Goal: Information Seeking & Learning: Learn about a topic

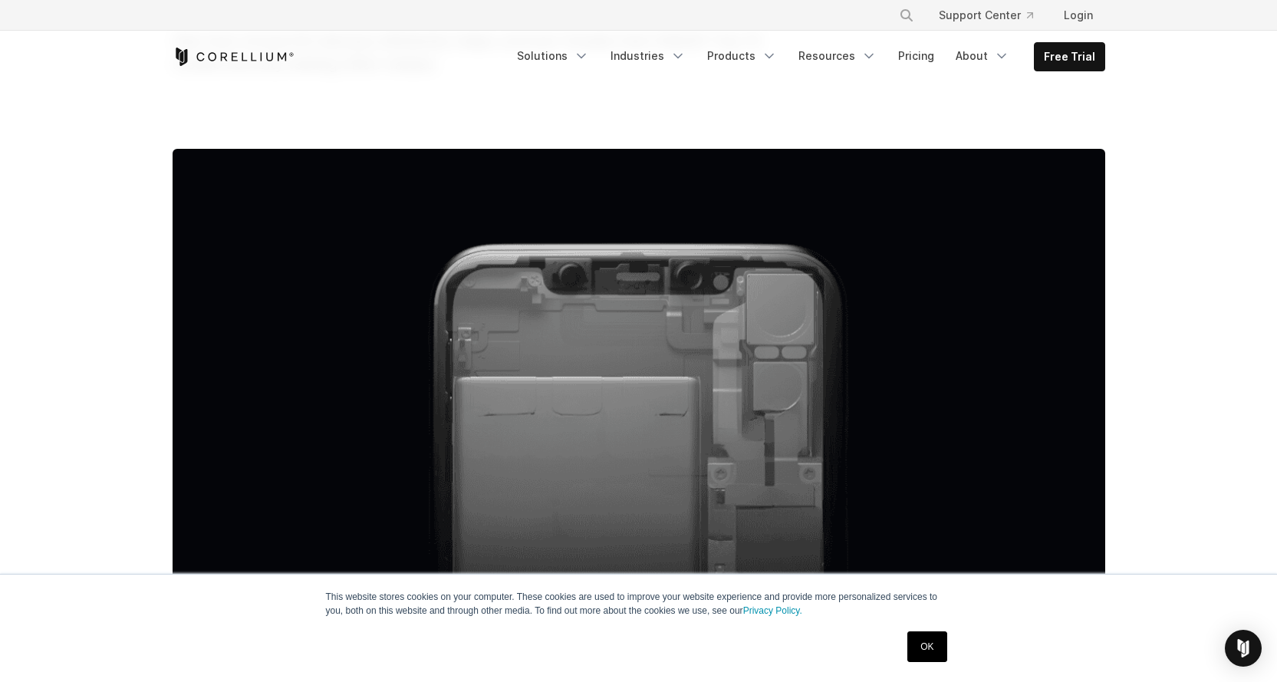
scroll to position [278, 0]
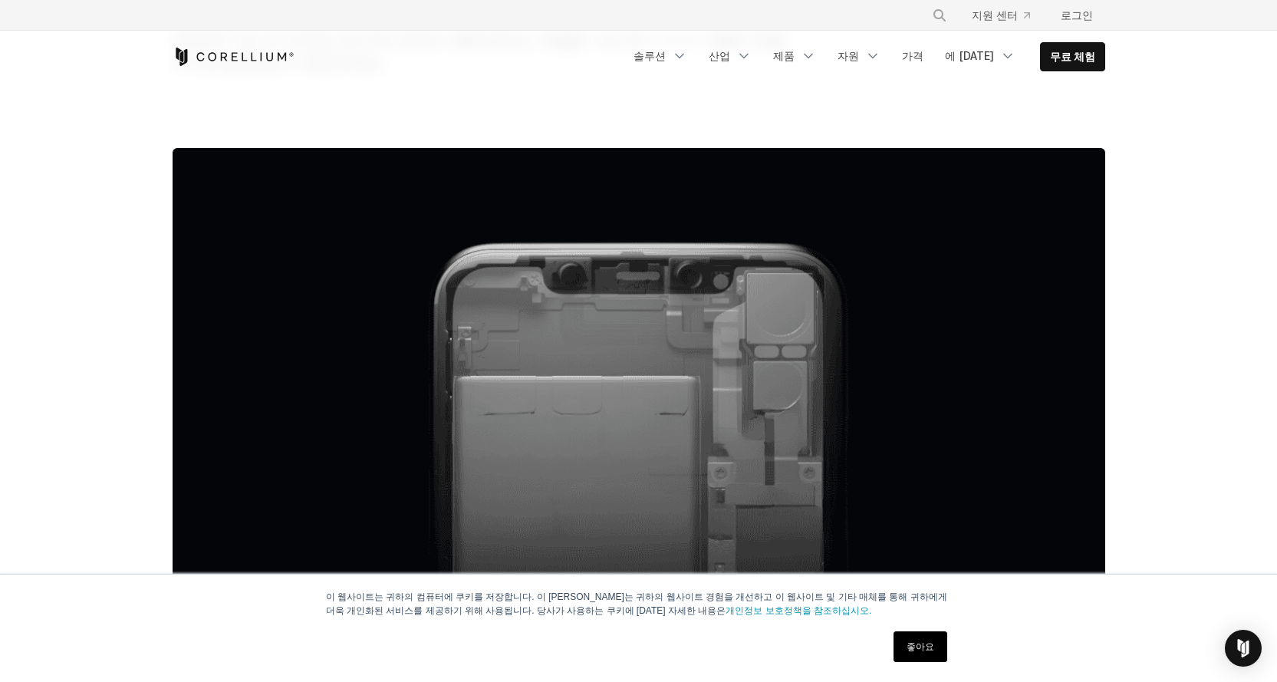
click at [912, 642] on font "좋아요" at bounding box center [920, 646] width 28 height 11
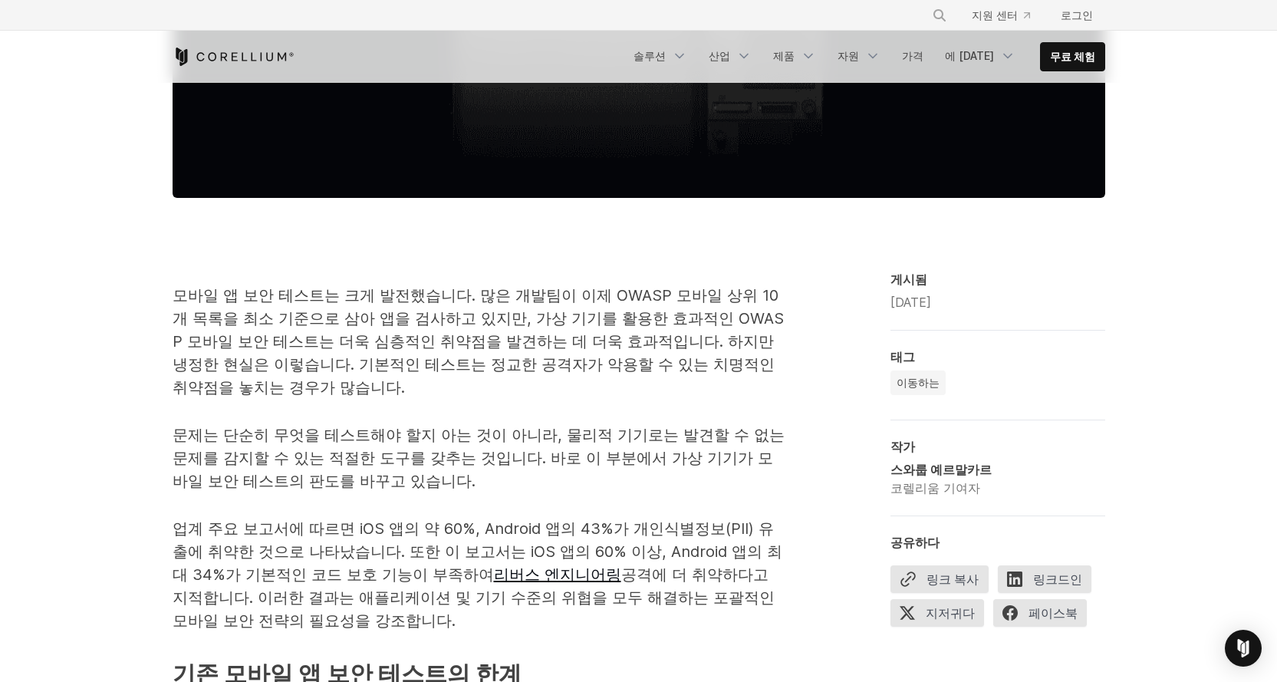
scroll to position [849, 0]
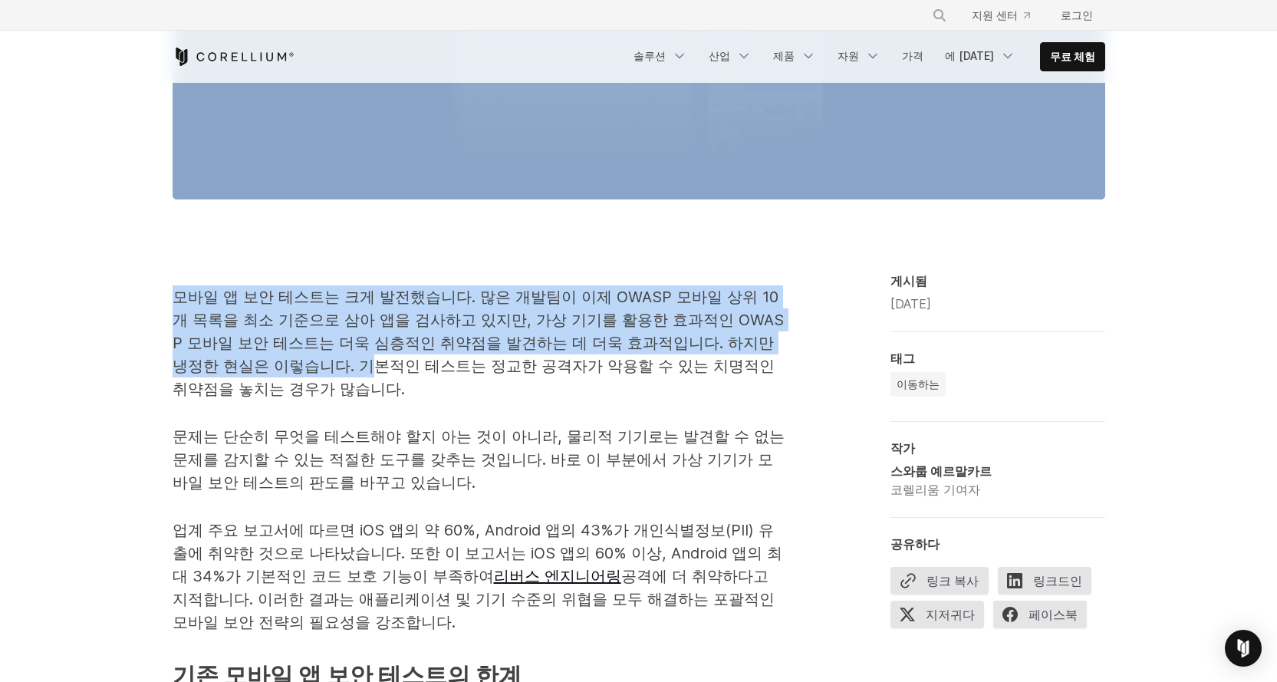
drag, startPoint x: 376, startPoint y: 229, endPoint x: 361, endPoint y: 384, distance: 156.4
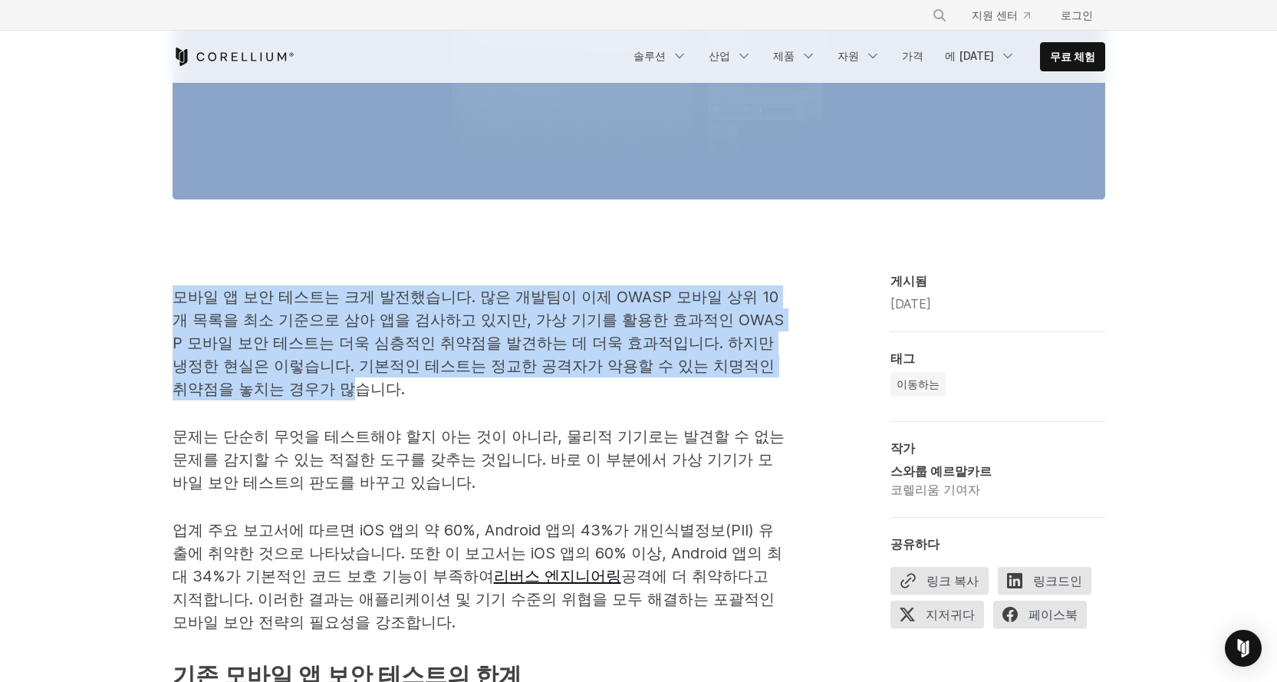
click at [191, 298] on font "모바일 앱 보안 테스트는 크게 발전했습니다. 많은 개발팀이 이제 OWASP 모바일 상위 10개 목록을 최소 기준으로 삼아 앱을 검사하고 있지만…" at bounding box center [478, 343] width 611 height 110
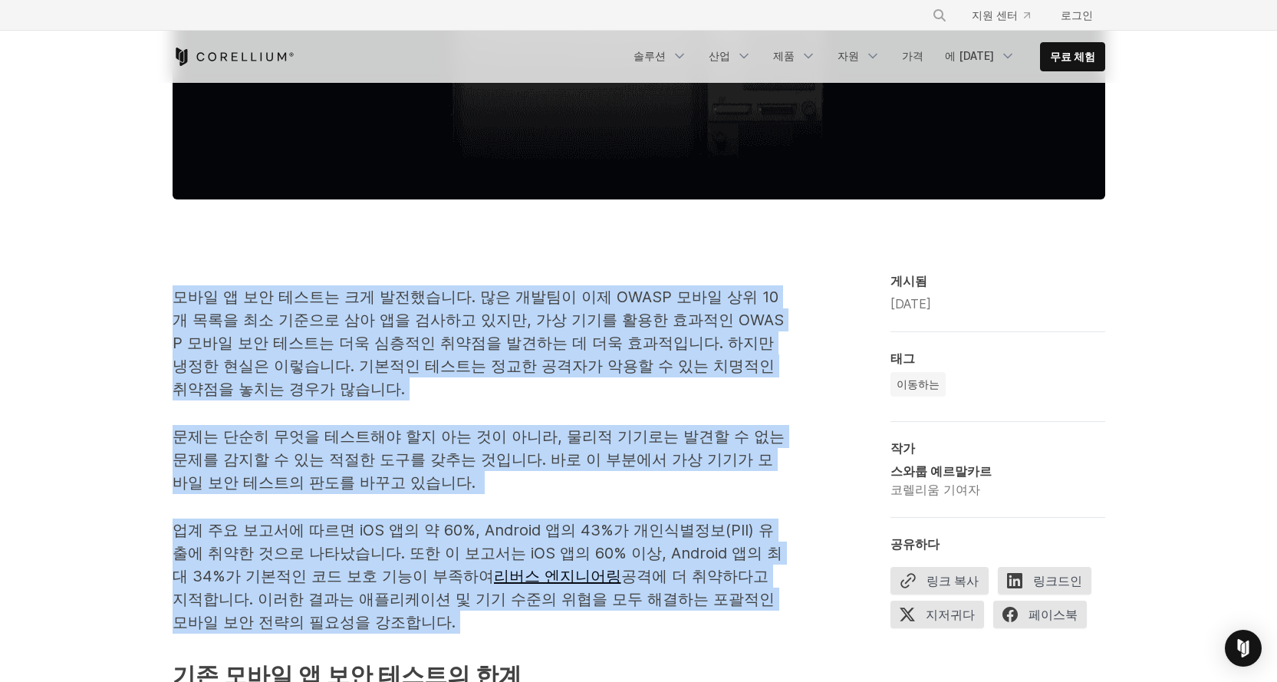
drag, startPoint x: 150, startPoint y: 302, endPoint x: 141, endPoint y: 646, distance: 344.4
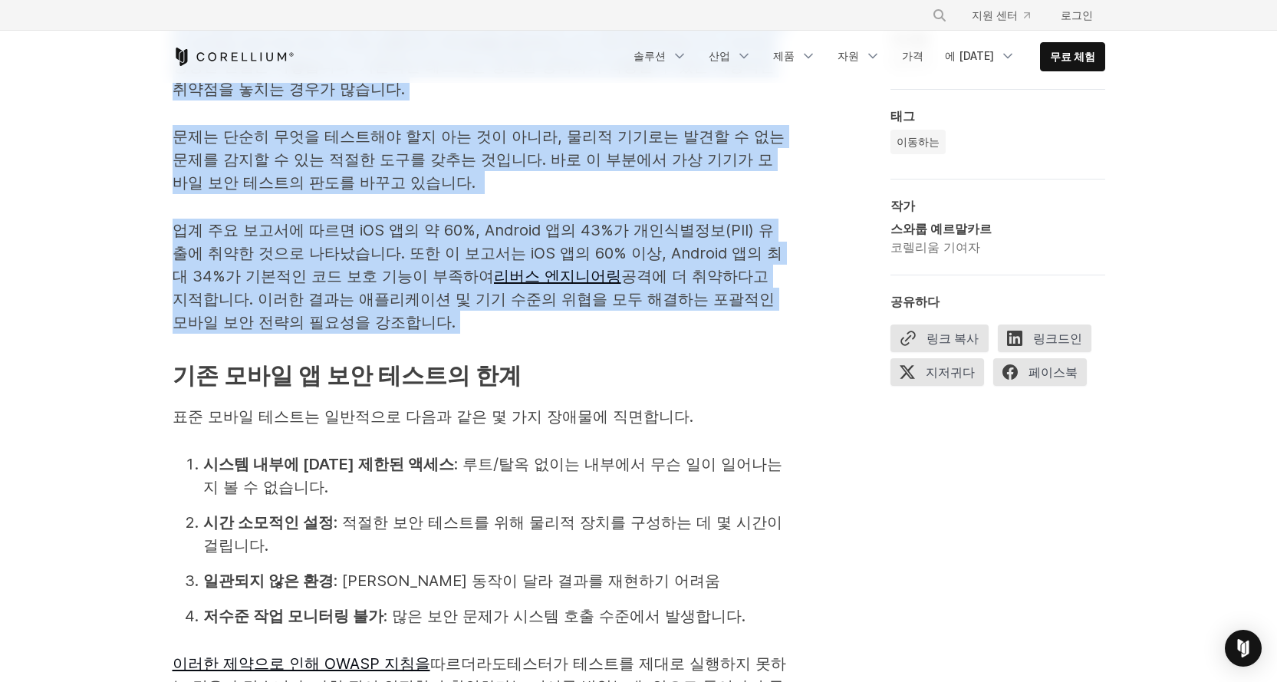
scroll to position [1248, 0]
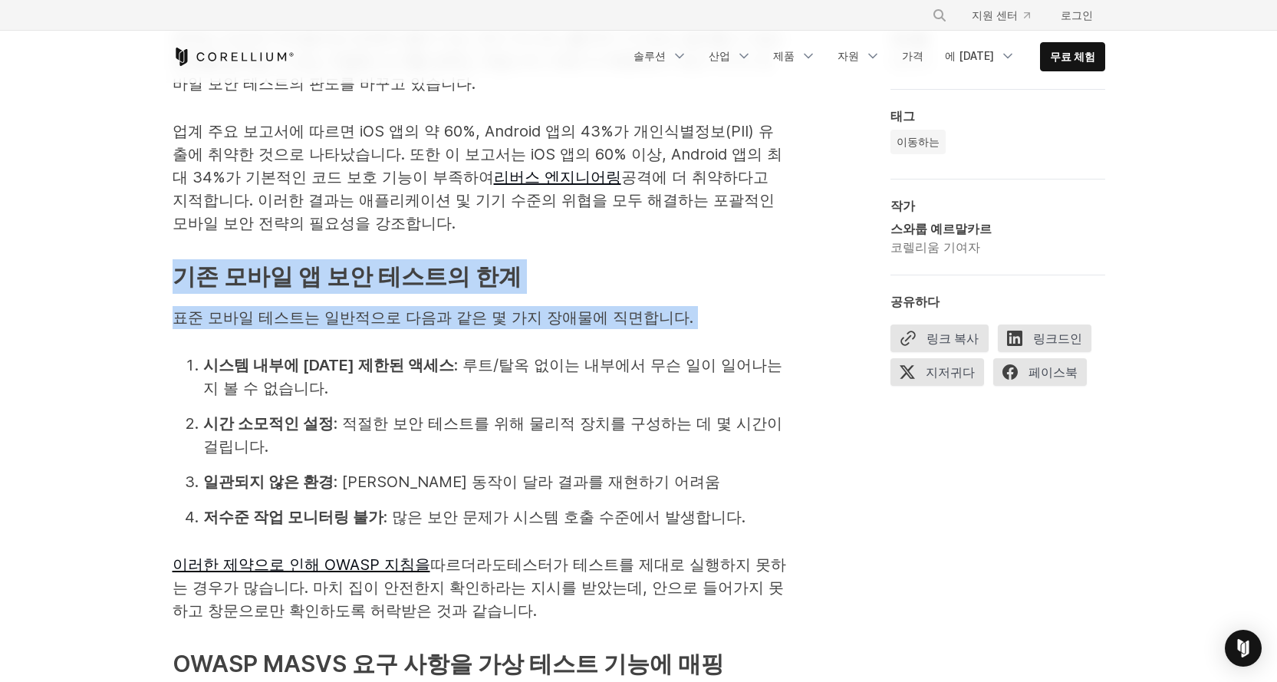
drag, startPoint x: 163, startPoint y: 248, endPoint x: 157, endPoint y: 373, distance: 124.4
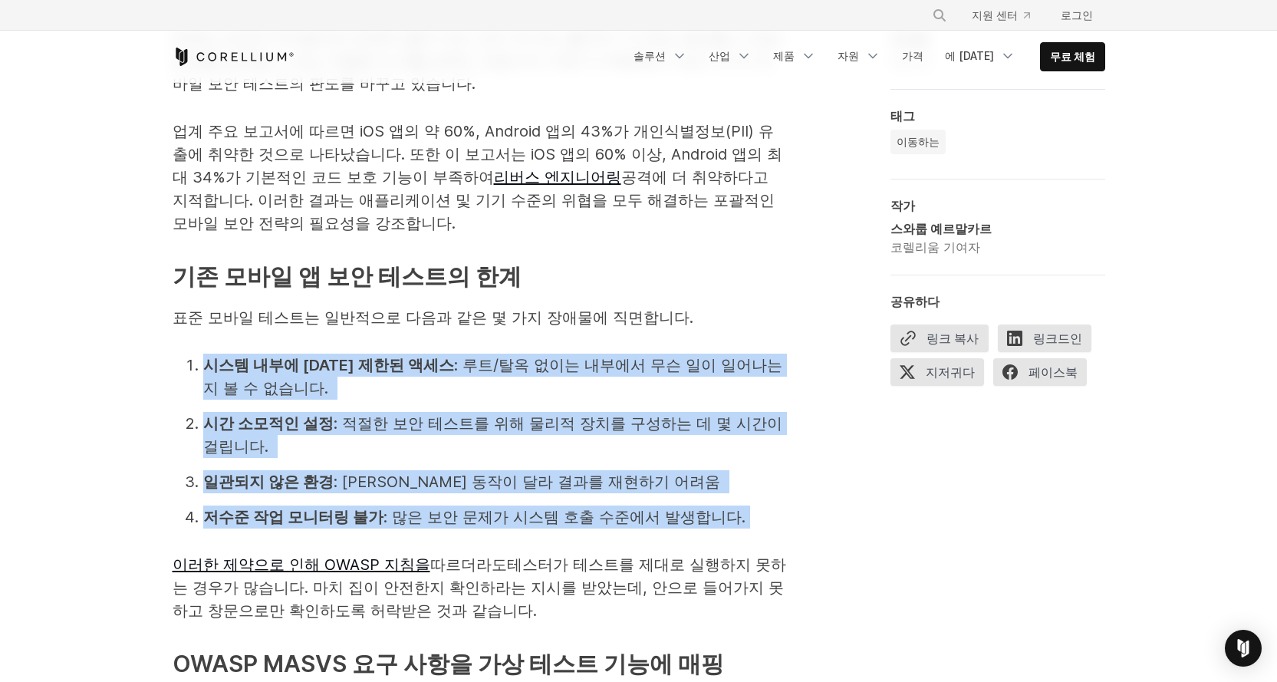
drag, startPoint x: 161, startPoint y: 342, endPoint x: 170, endPoint y: 554, distance: 212.6
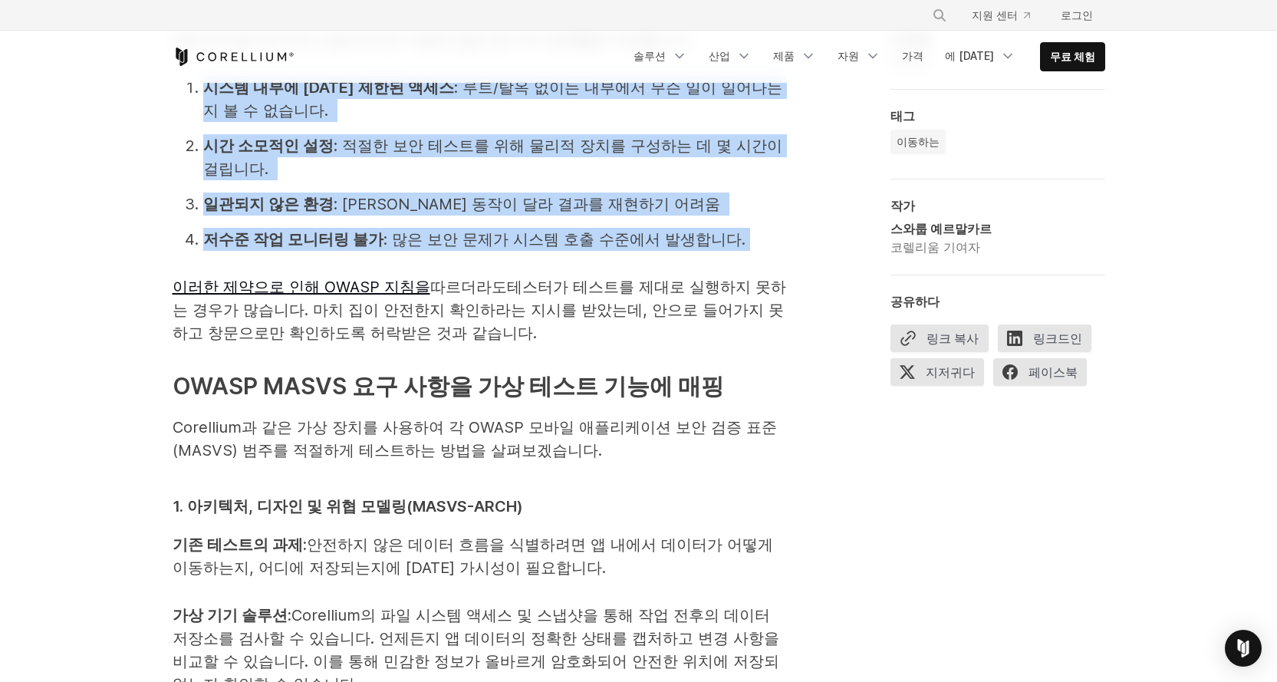
scroll to position [1529, 0]
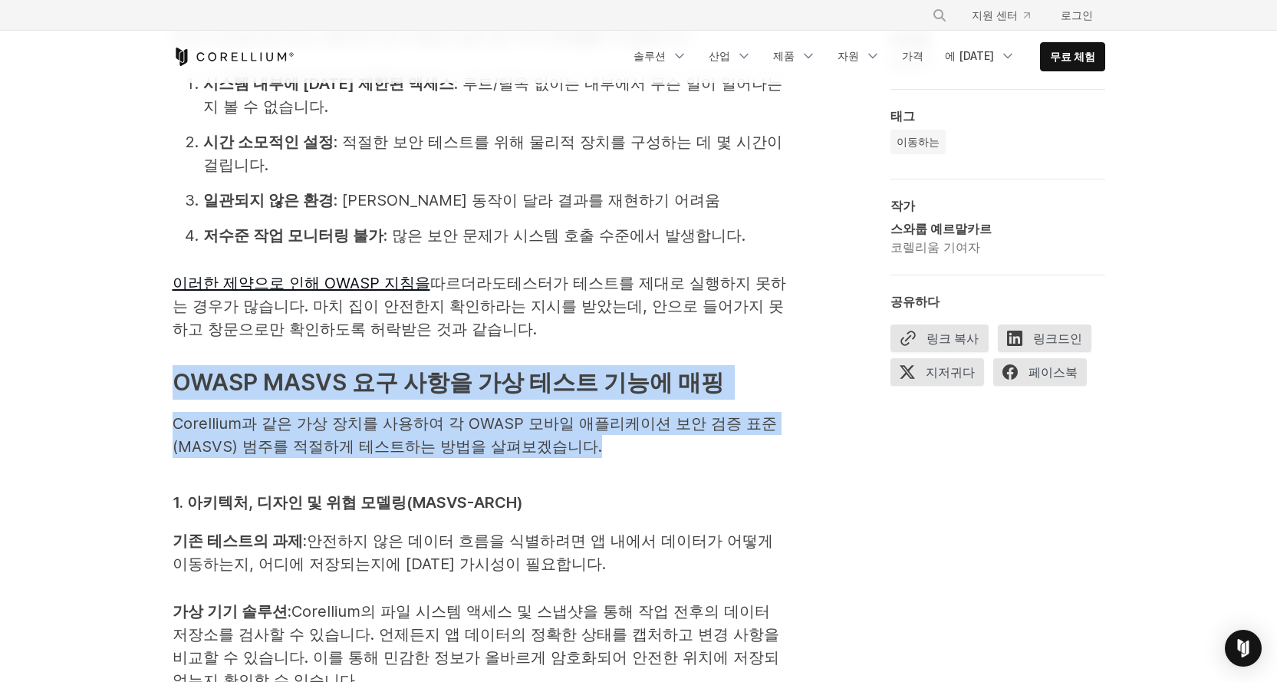
drag, startPoint x: 163, startPoint y: 374, endPoint x: 176, endPoint y: 528, distance: 153.9
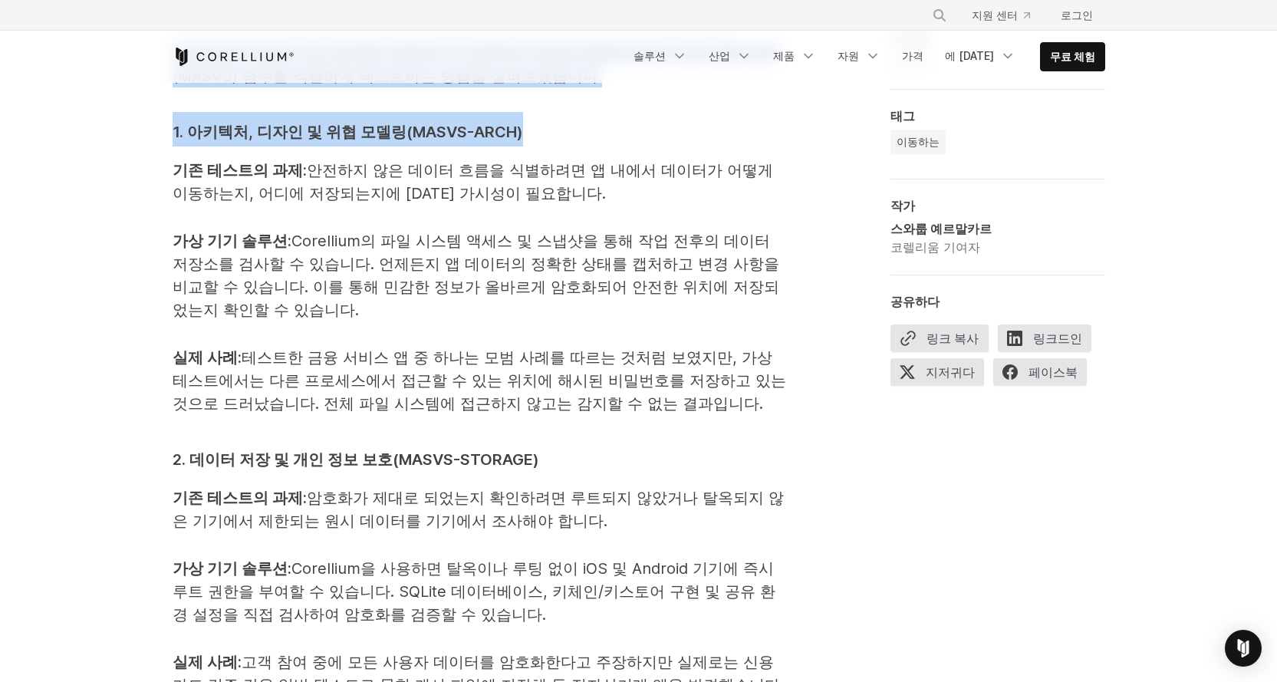
scroll to position [1901, 0]
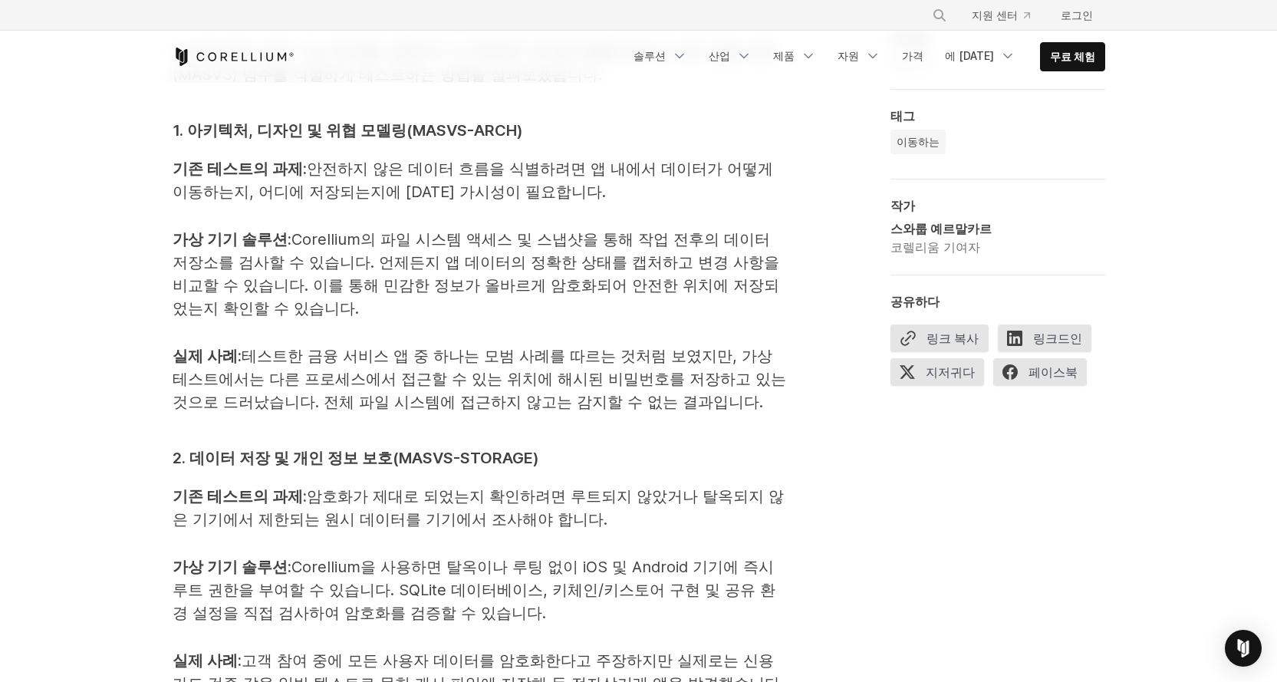
drag, startPoint x: 156, startPoint y: 446, endPoint x: 148, endPoint y: 574, distance: 128.3
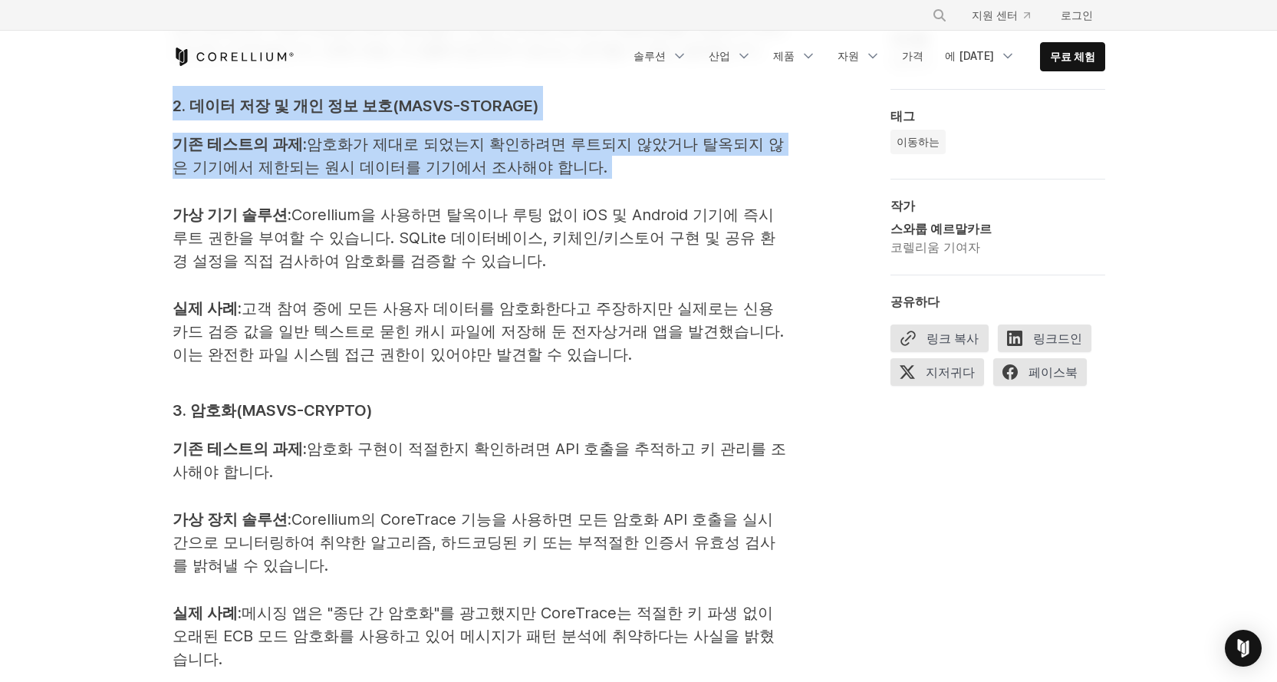
scroll to position [2256, 0]
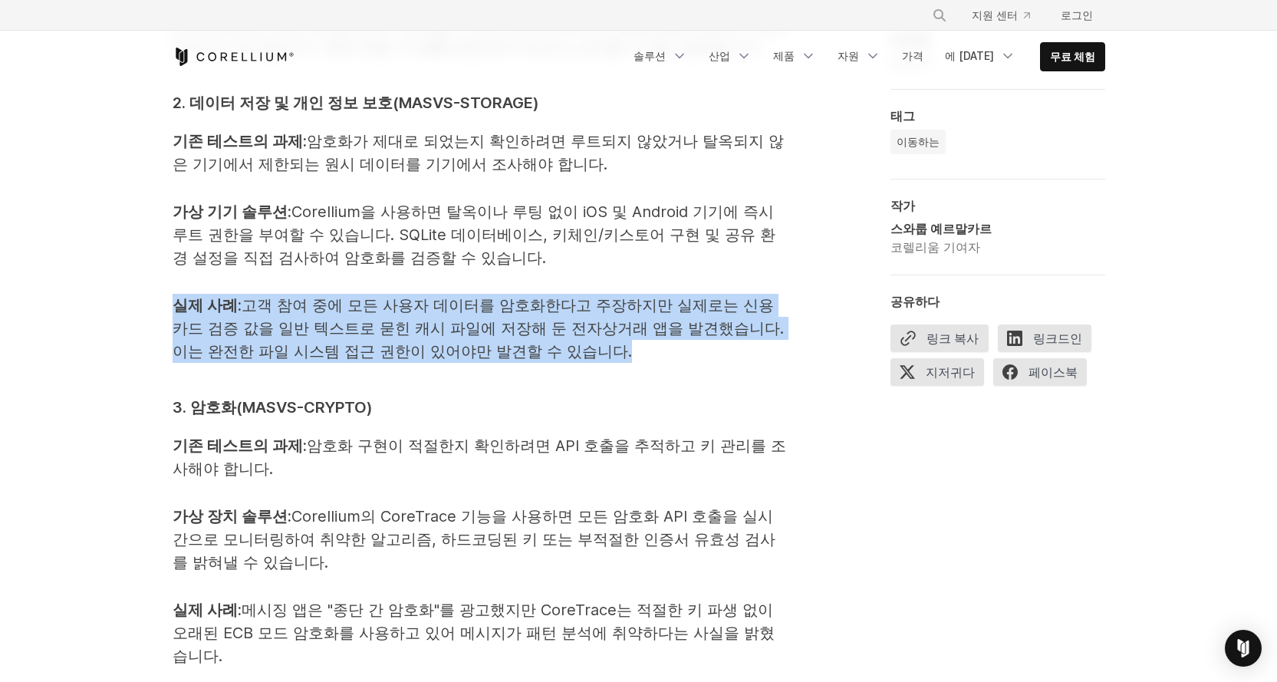
drag, startPoint x: 153, startPoint y: 291, endPoint x: 141, endPoint y: 418, distance: 127.1
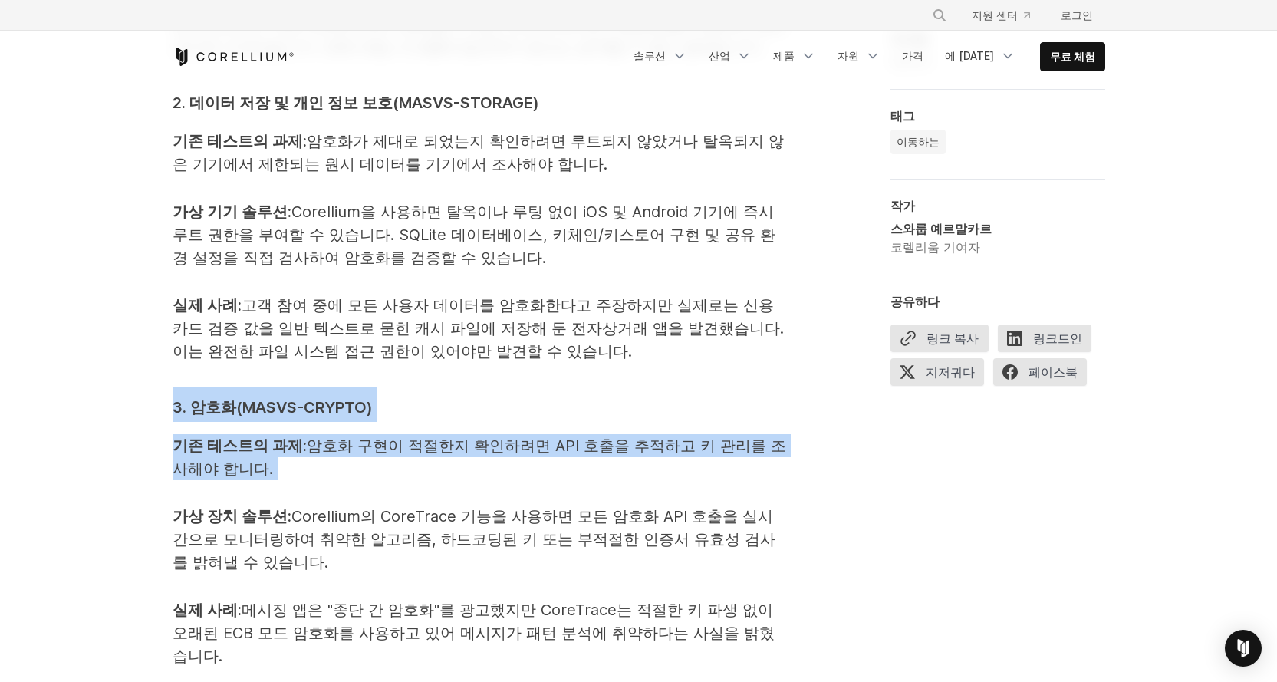
drag, startPoint x: 160, startPoint y: 391, endPoint x: 158, endPoint y: 496, distance: 105.1
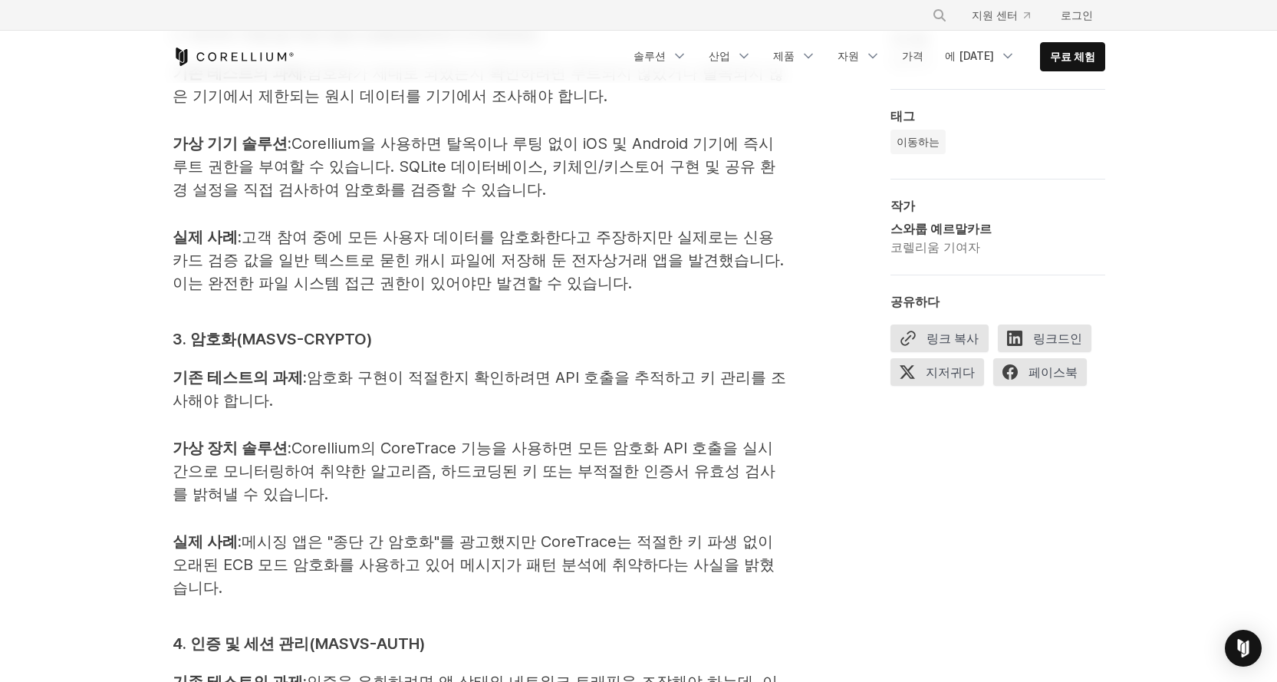
scroll to position [2327, 0]
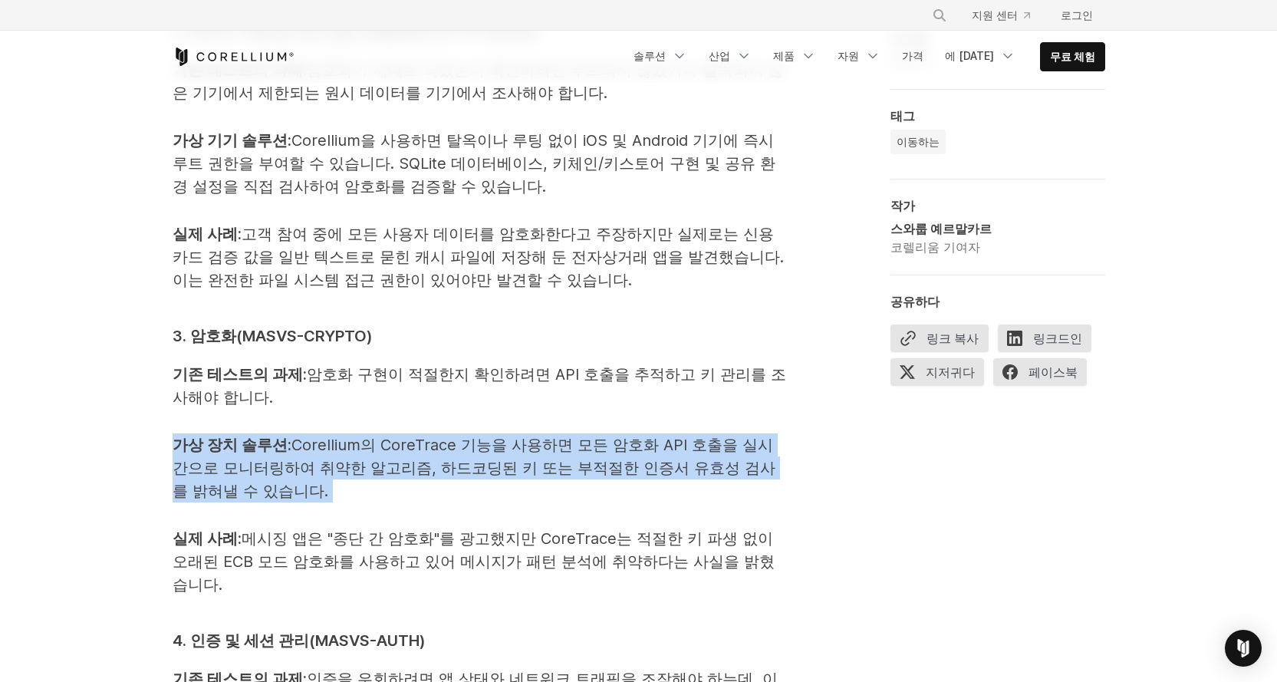
drag, startPoint x: 153, startPoint y: 433, endPoint x: 150, endPoint y: 535, distance: 102.8
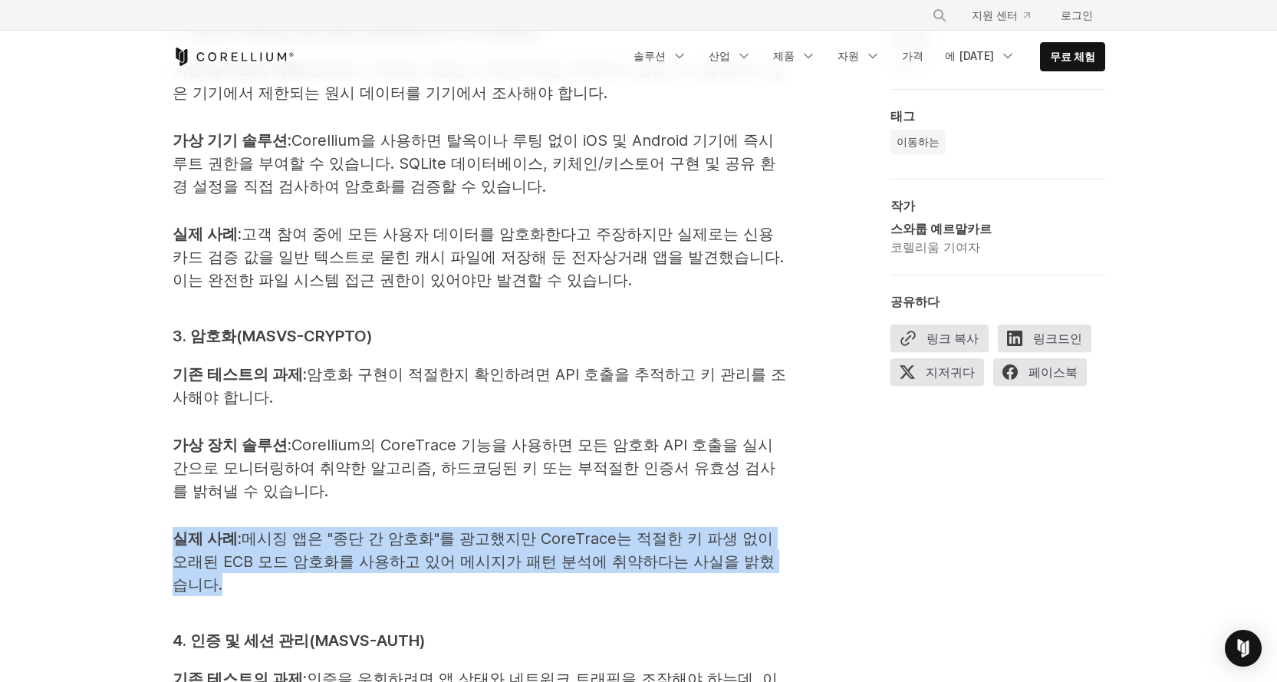
drag, startPoint x: 163, startPoint y: 528, endPoint x: 174, endPoint y: 617, distance: 89.7
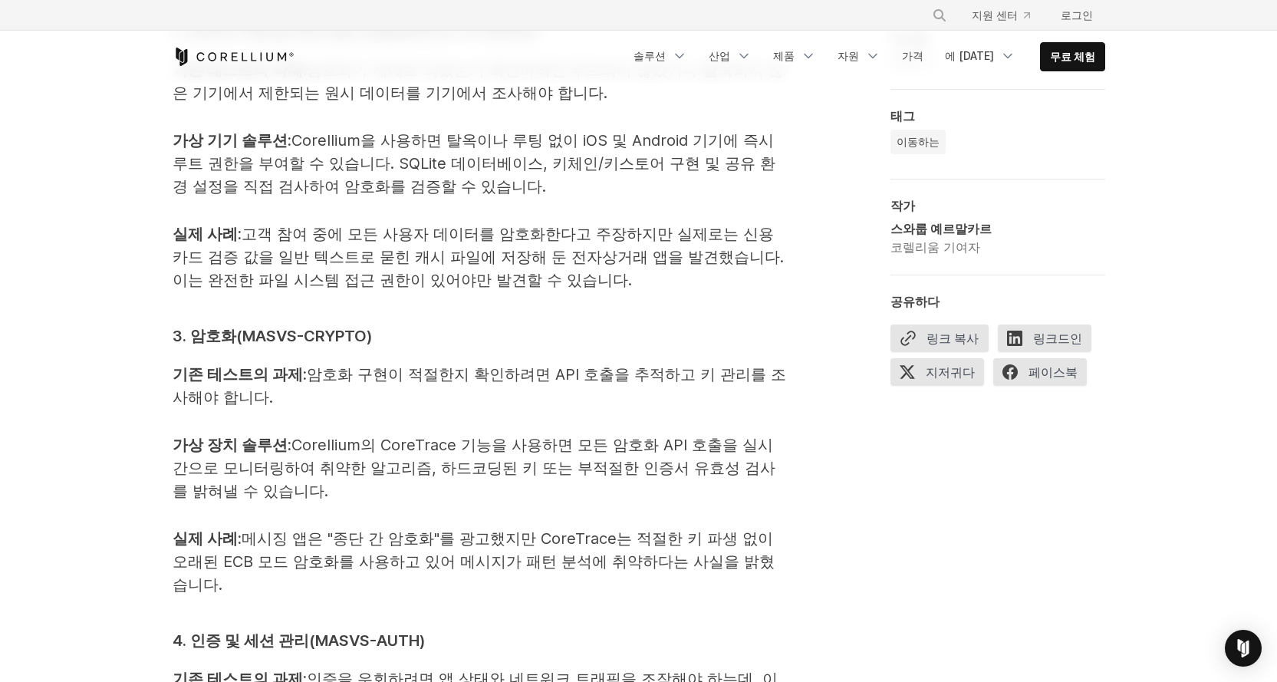
scroll to position [2452, 0]
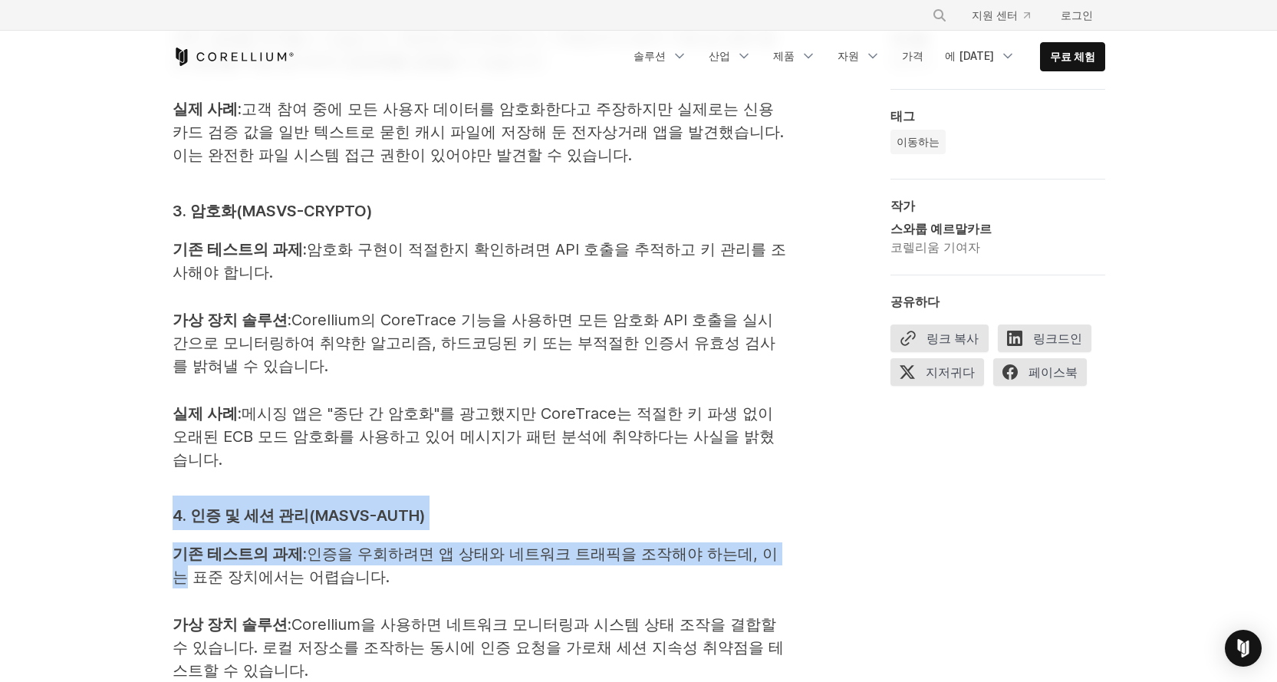
drag, startPoint x: 149, startPoint y: 506, endPoint x: 147, endPoint y: 573, distance: 66.7
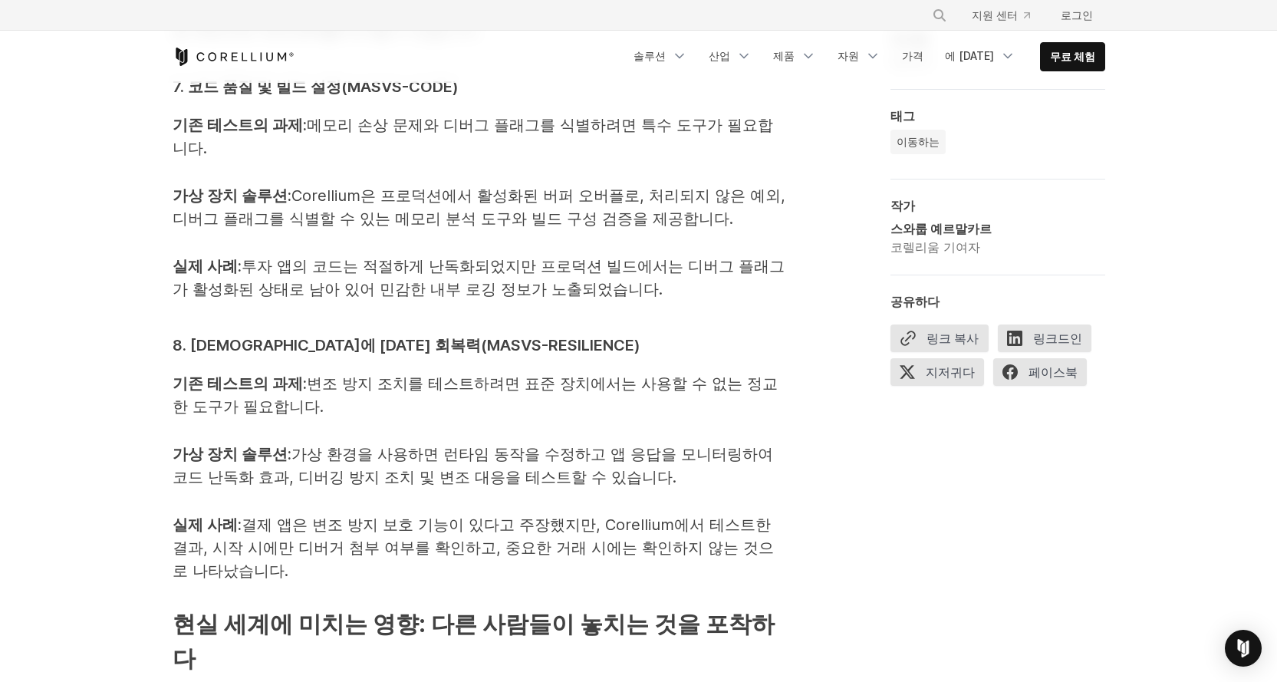
scroll to position [3755, 0]
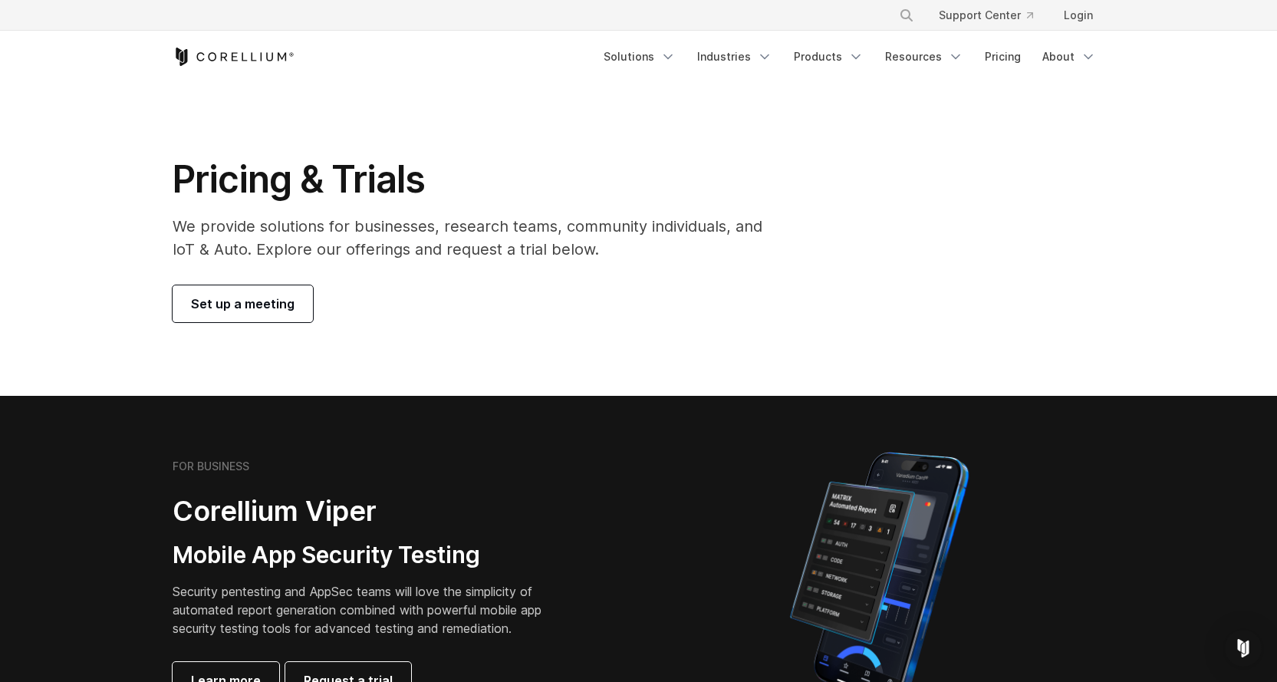
scroll to position [113, 0]
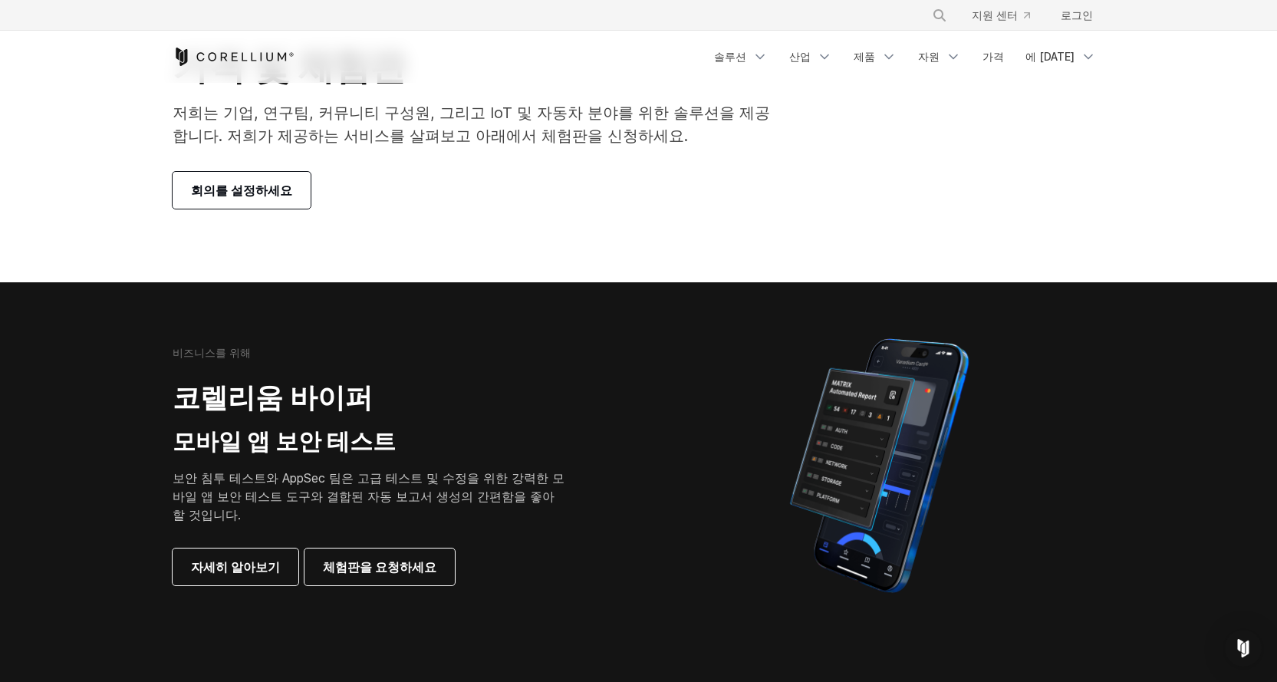
click at [304, 476] on font "보안 침투 테스트와 AppSec 팀은 고급 테스트 및 수정을 위한 강력한 모바일 앱 보안 테스트 도구와 결합된 자동 보고서 생성의 간편함을 좋…" at bounding box center [369, 496] width 392 height 52
click at [233, 563] on font "자세히 알아보기" at bounding box center [235, 566] width 89 height 15
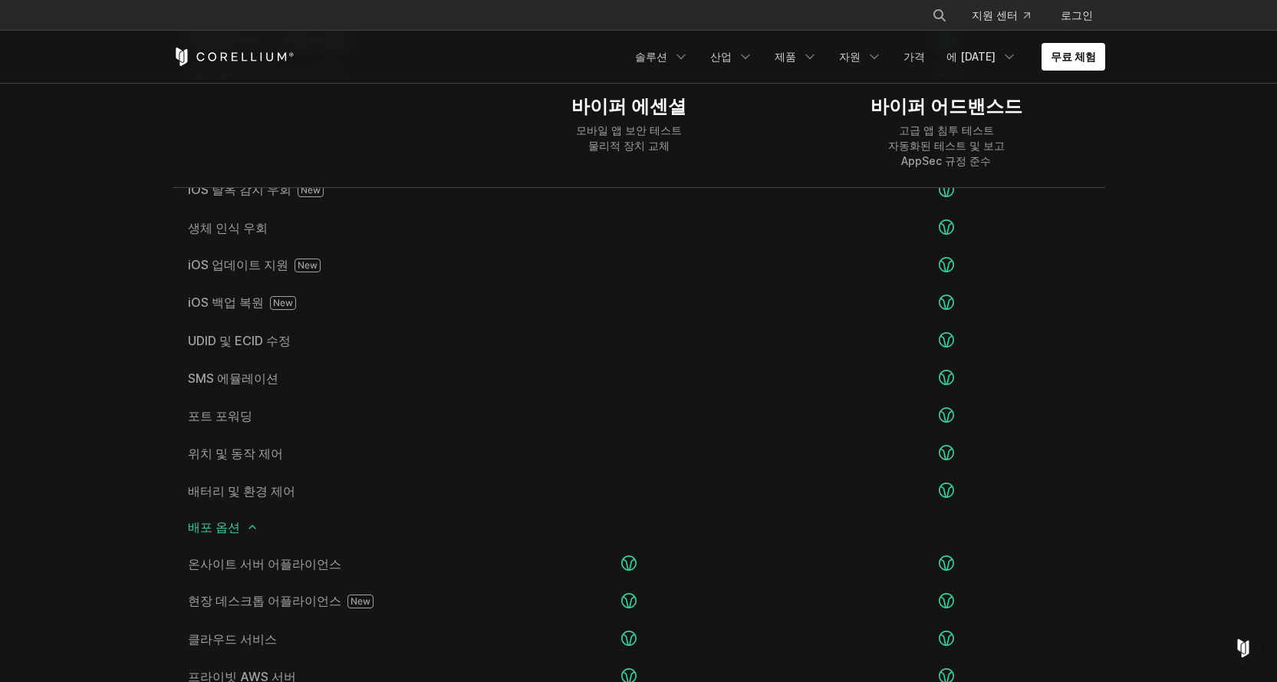
scroll to position [2775, 0]
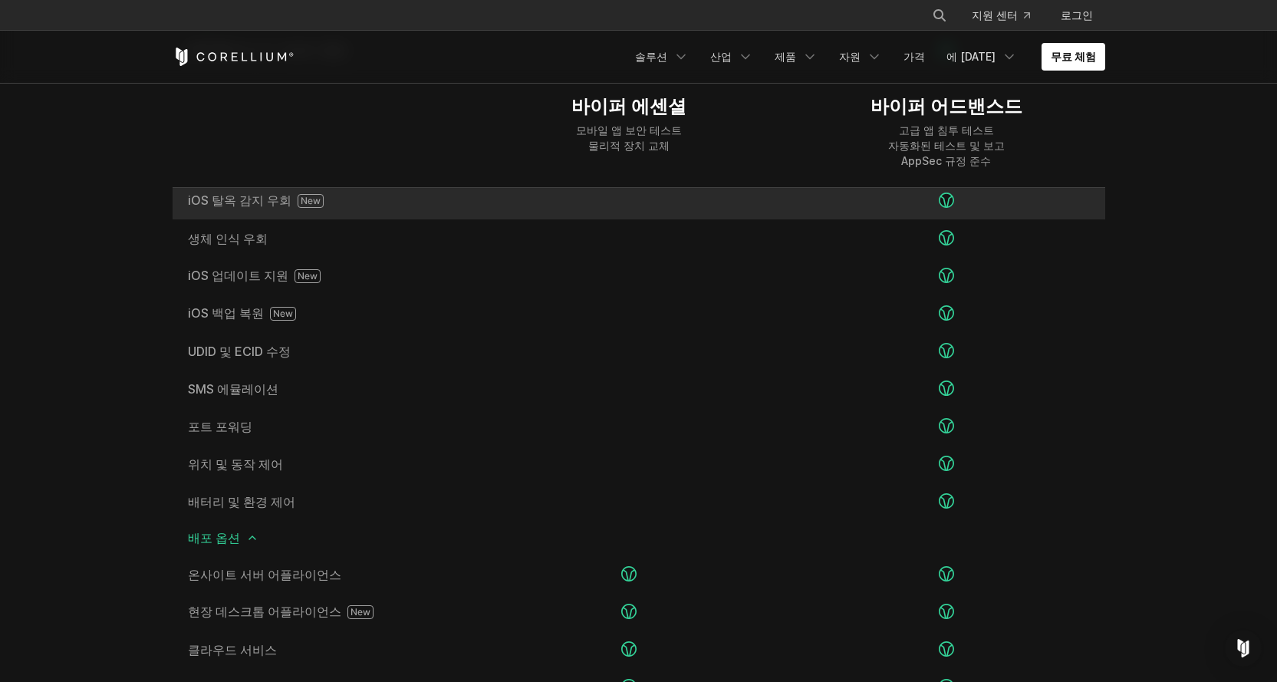
click at [304, 202] on icon at bounding box center [311, 201] width 26 height 14
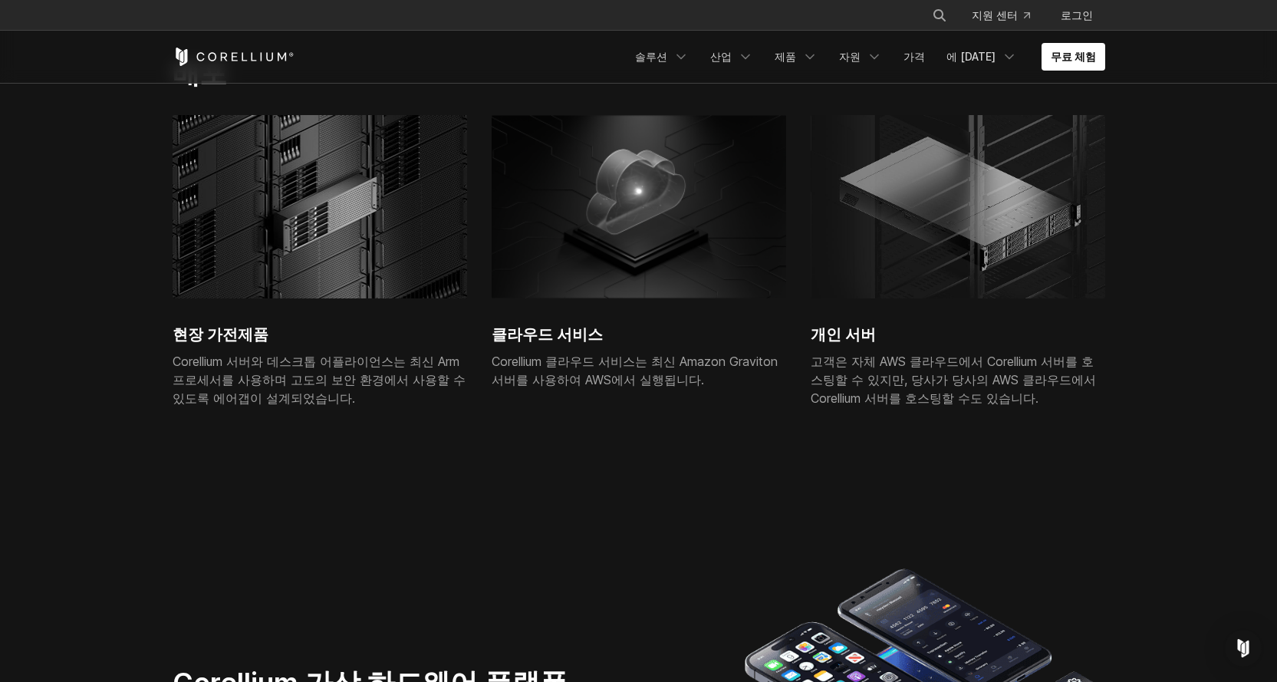
scroll to position [3546, 0]
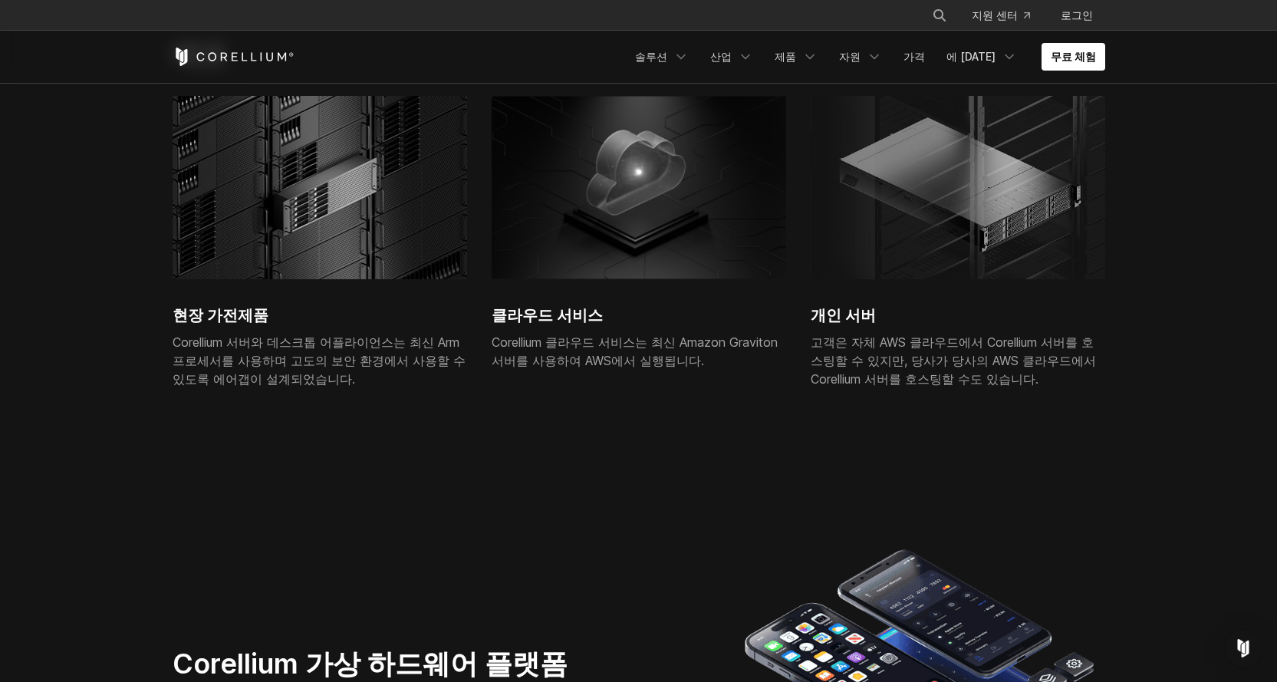
drag, startPoint x: 378, startPoint y: 393, endPoint x: 264, endPoint y: 301, distance: 146.7
click at [264, 301] on div "현장 가전제품 Corellium 서버와 데스크톱 어플라이언스는 최신 Arm 프로세서를 사용하며 고도의 보안 환경에서 사용할 수 있도록 에어갭이…" at bounding box center [320, 251] width 294 height 311
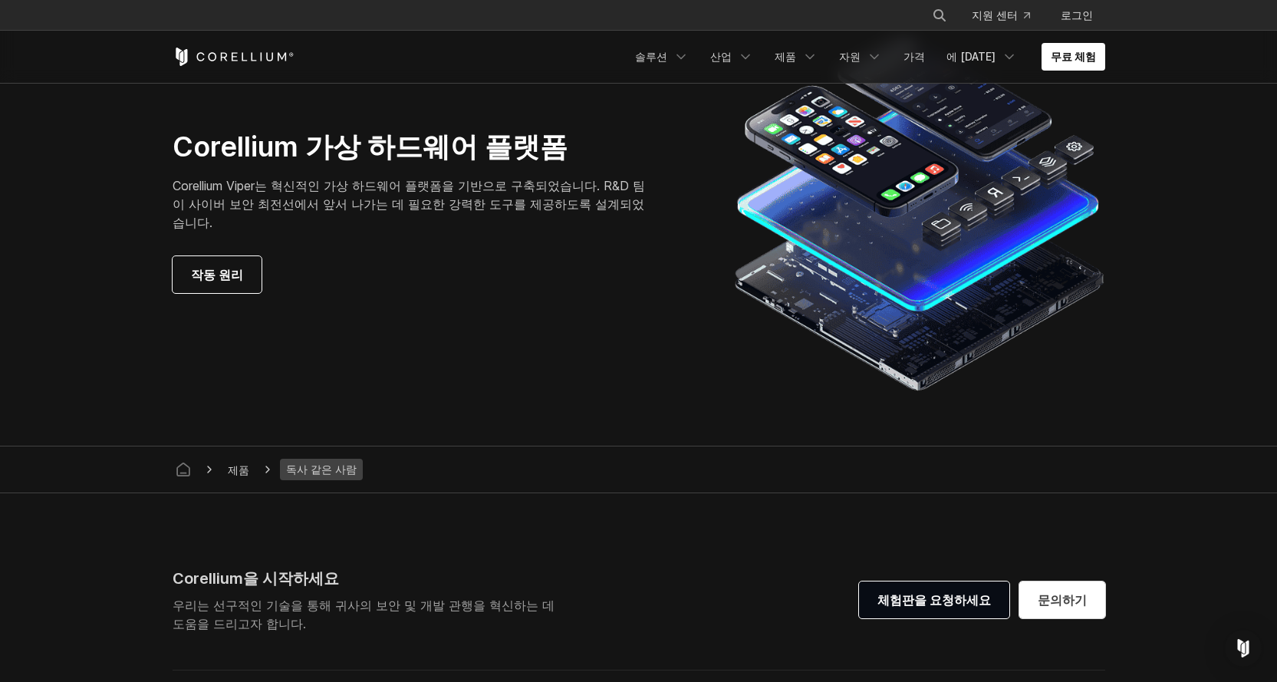
scroll to position [4064, 0]
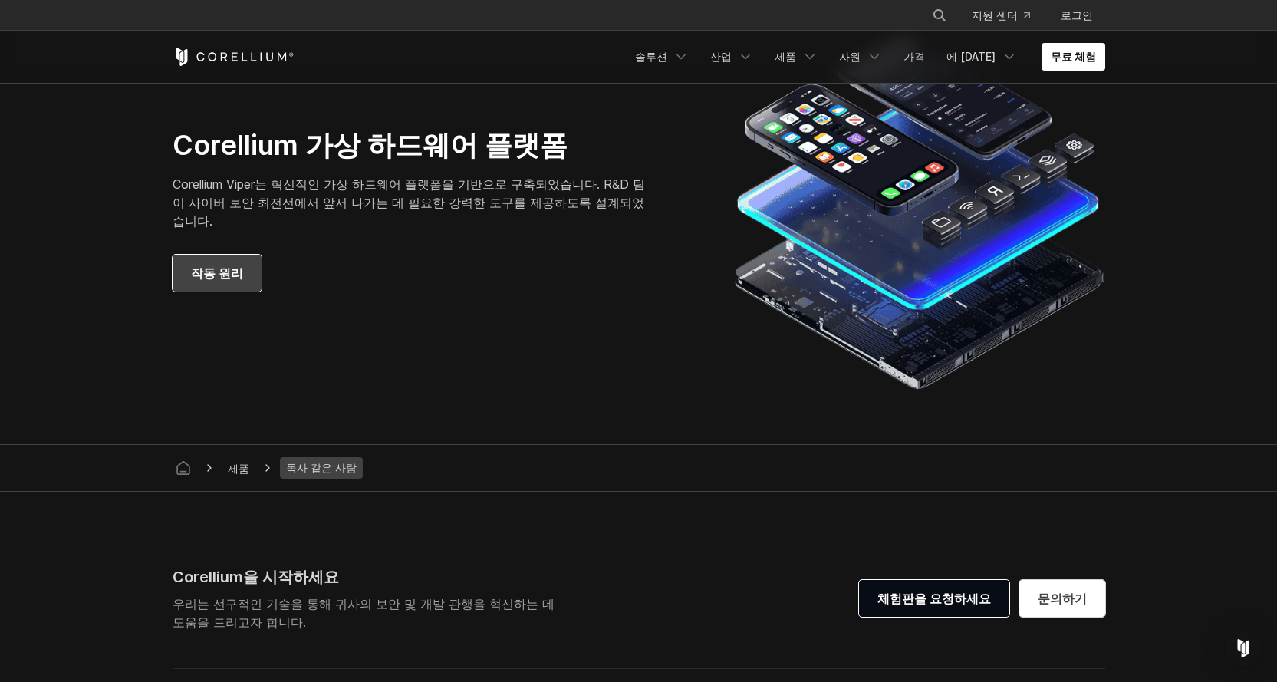
click at [240, 273] on font "작동 원리" at bounding box center [217, 272] width 52 height 15
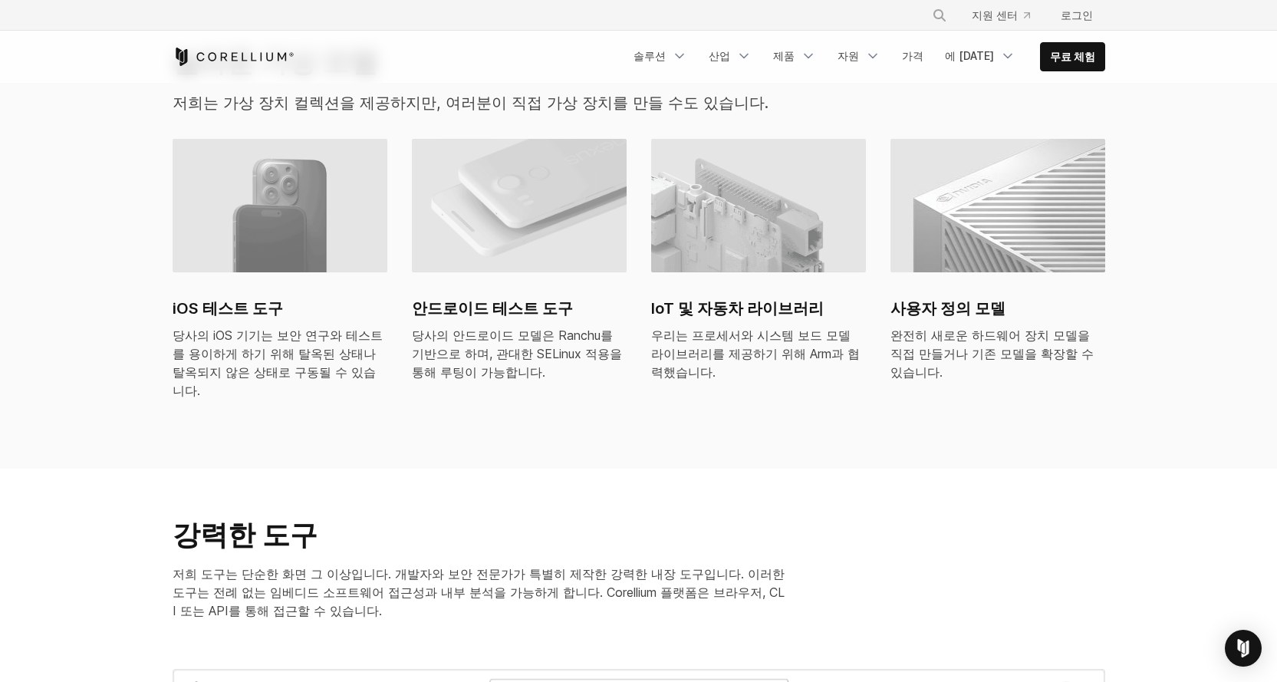
scroll to position [987, 0]
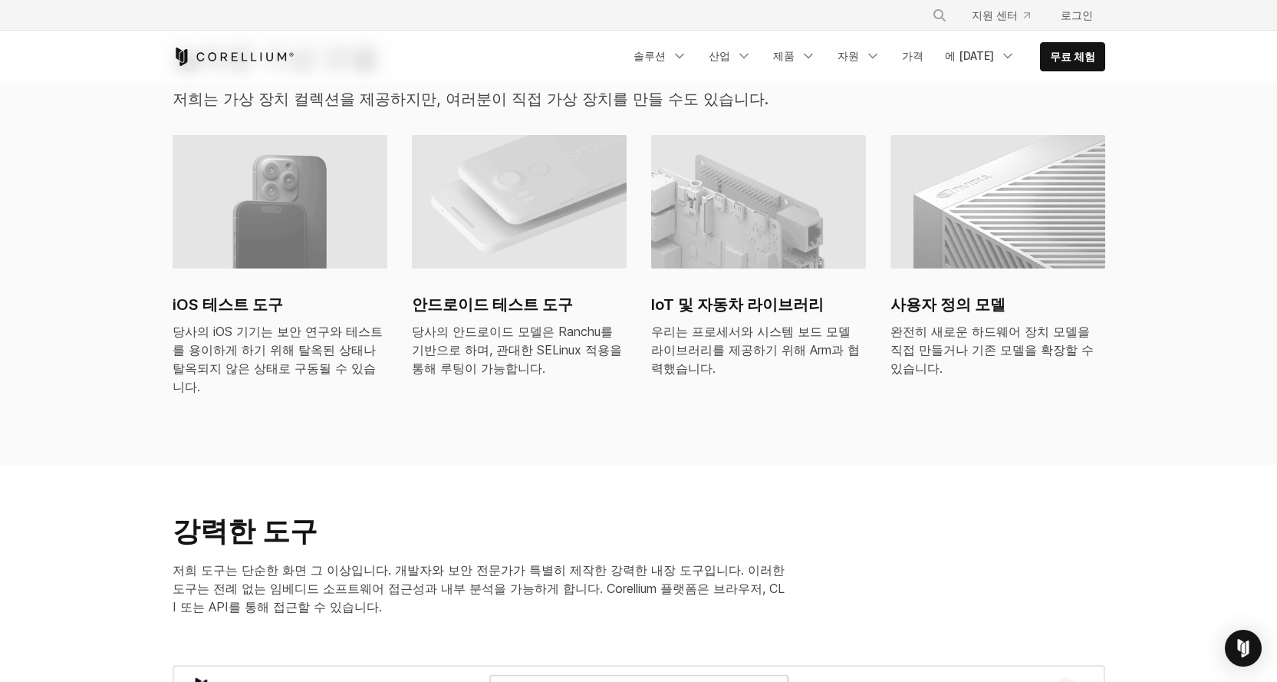
click at [454, 364] on font "당사의 안드로이드 모델은 Ranchu를 기반으로 하며, 관대한 SELinux 적용을 통해 루팅이 가능합니다." at bounding box center [517, 350] width 210 height 52
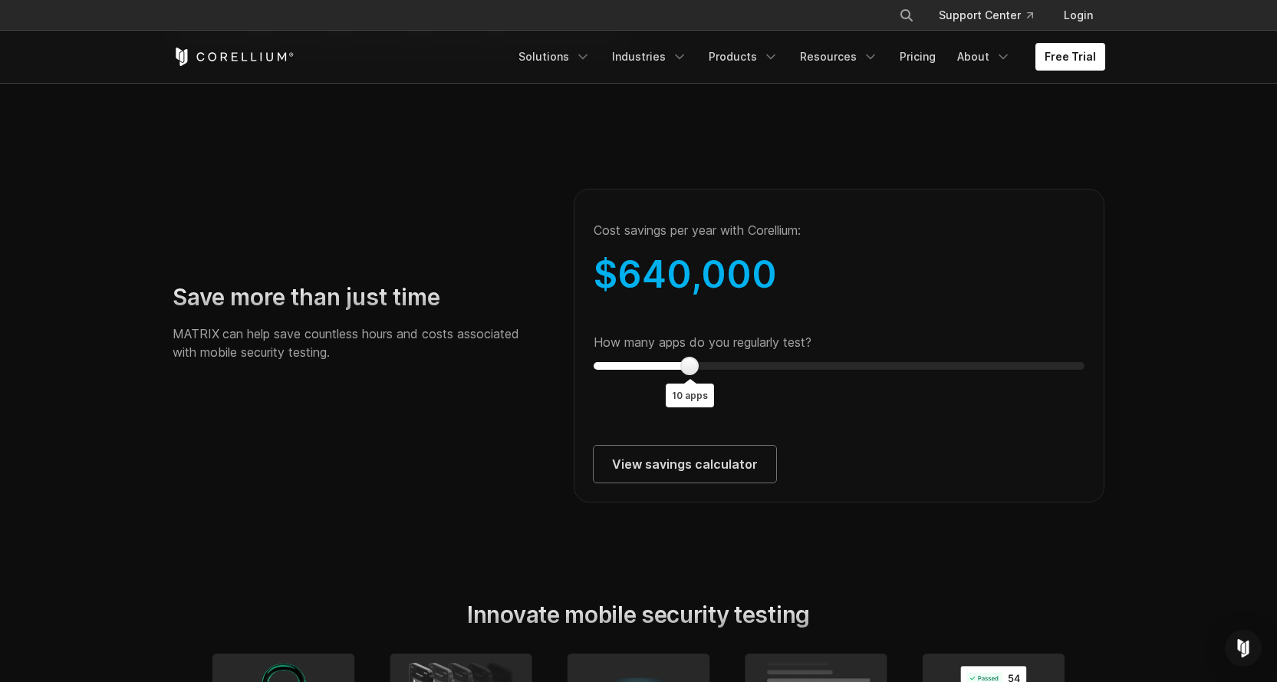
scroll to position [2729, 0]
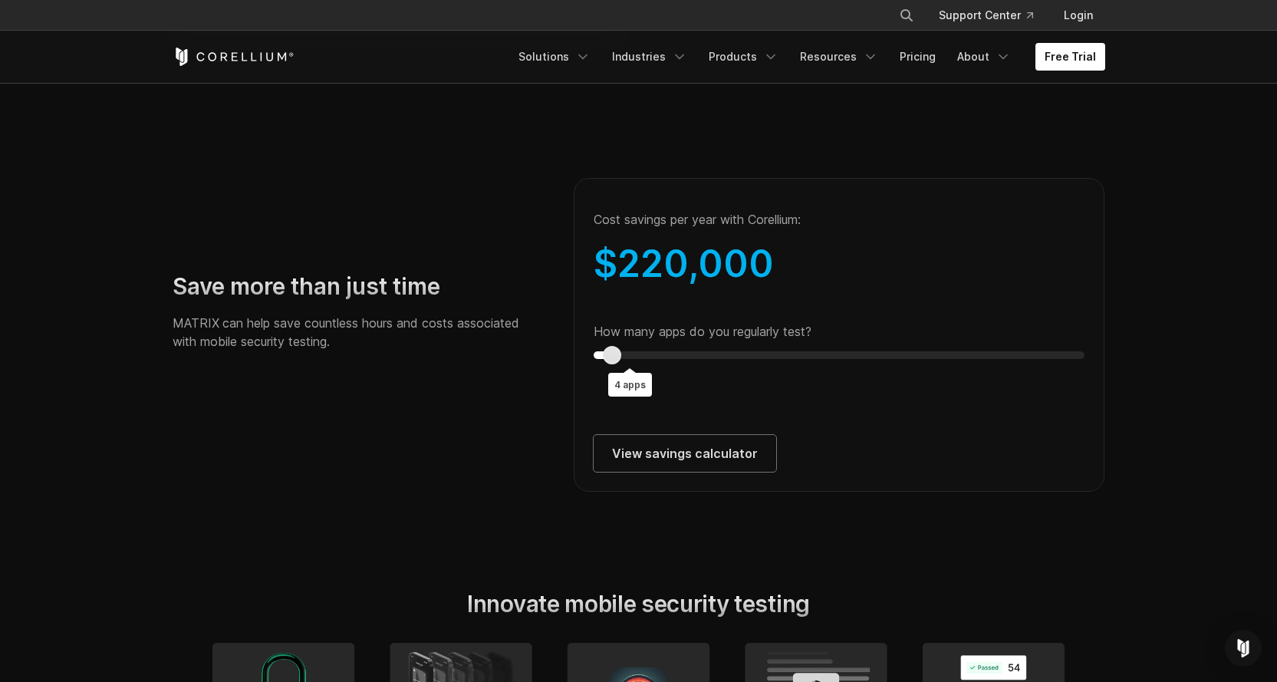
type input "*"
click at [594, 359] on div "How many apps do you regularly test? 4 apps" at bounding box center [840, 341] width 492 height 35
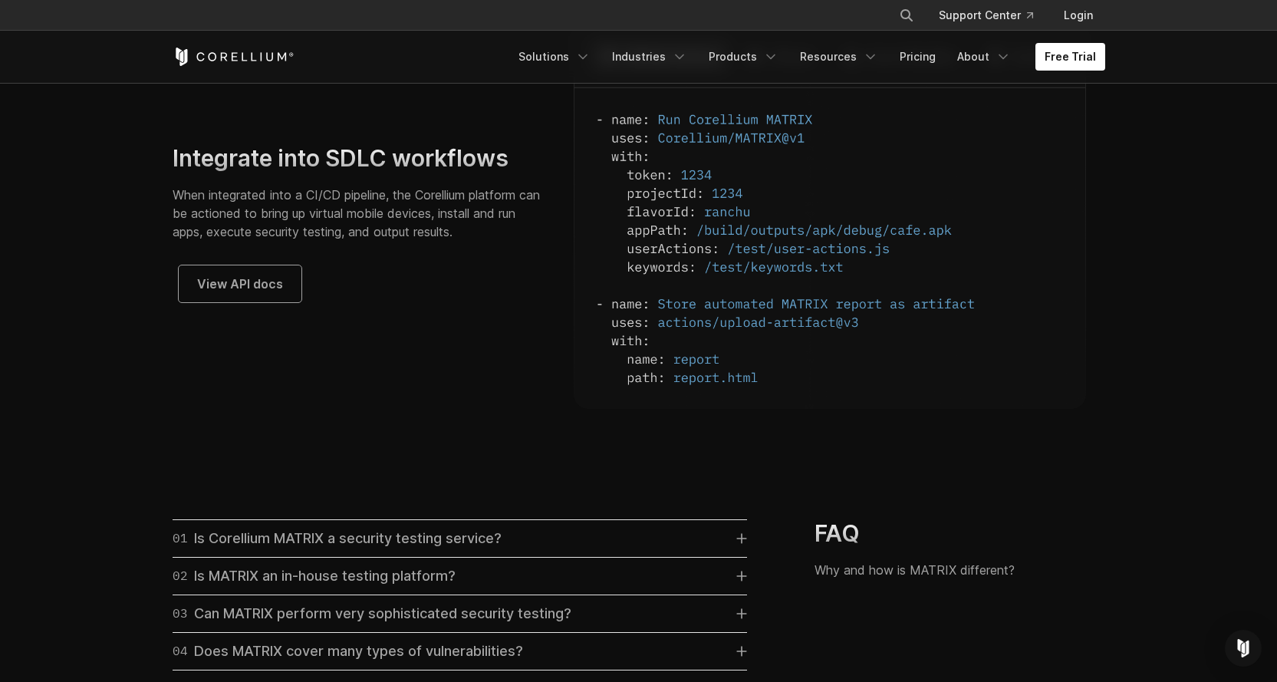
scroll to position [4034, 0]
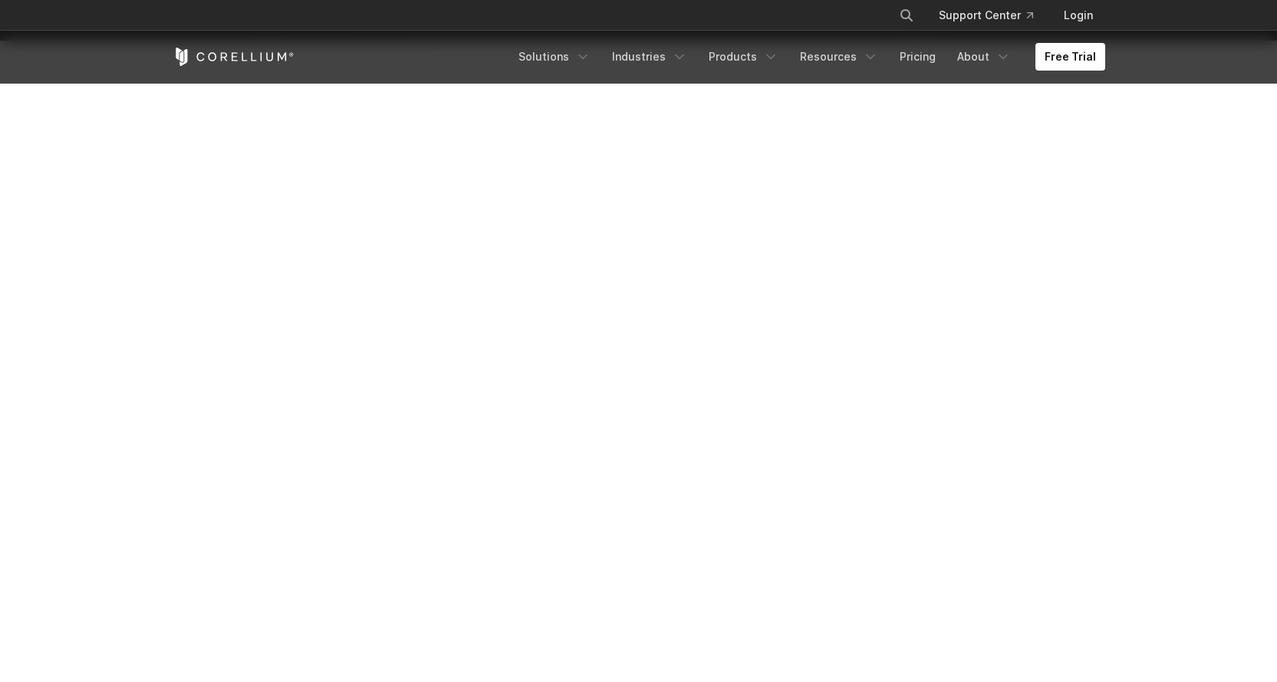
scroll to position [249, 0]
